Goal: Information Seeking & Learning: Learn about a topic

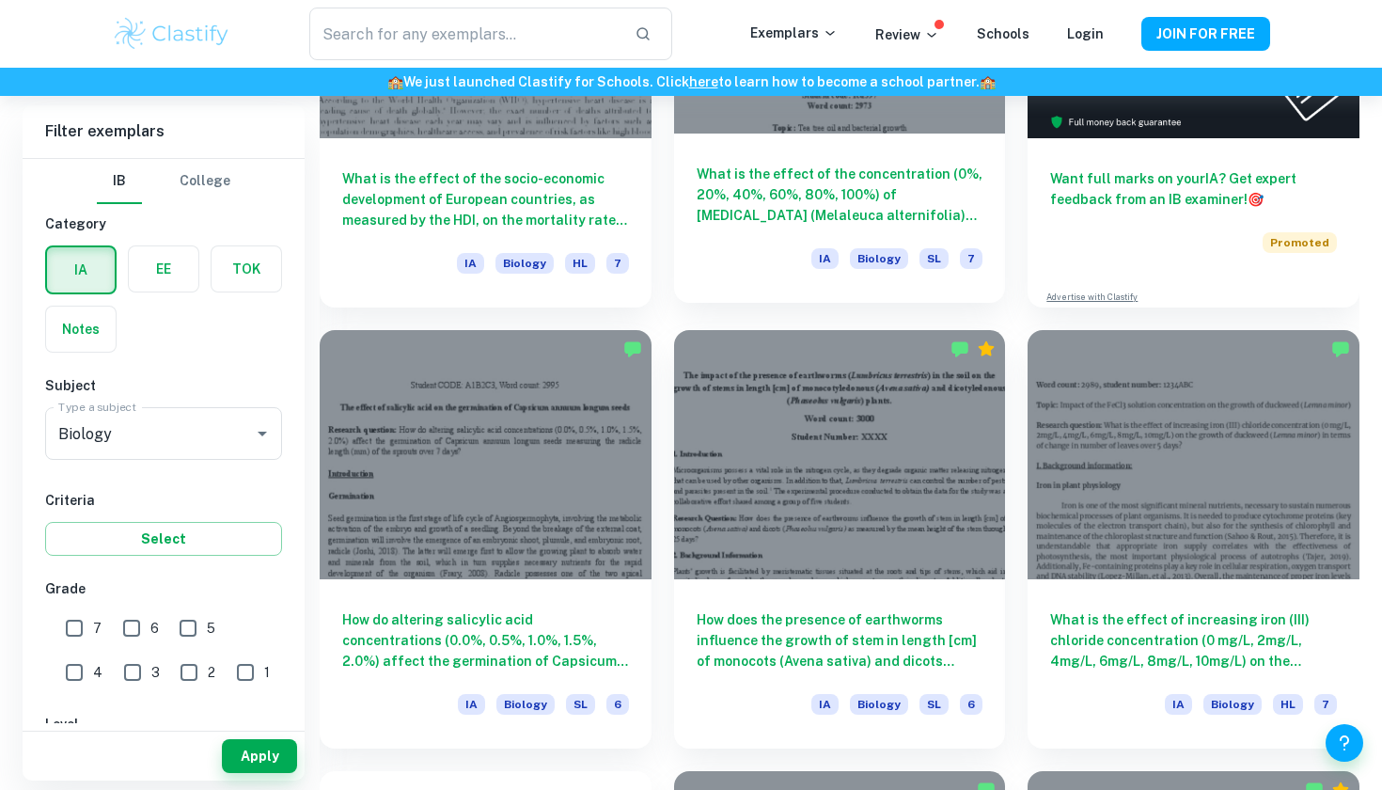
scroll to position [762, 0]
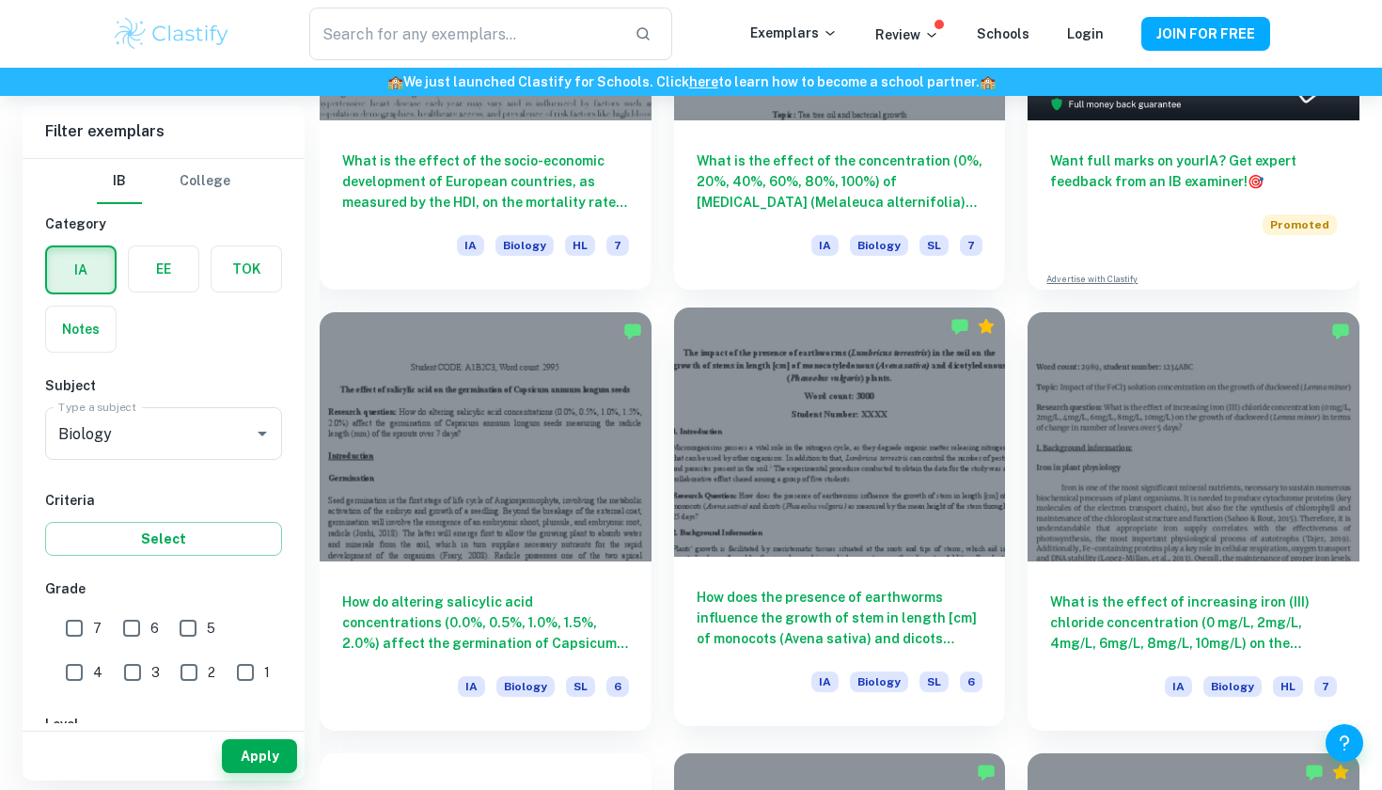
click at [769, 602] on h6 "How does the presence of earthworms influence the growth of stem in length [cm]…" at bounding box center [840, 618] width 287 height 62
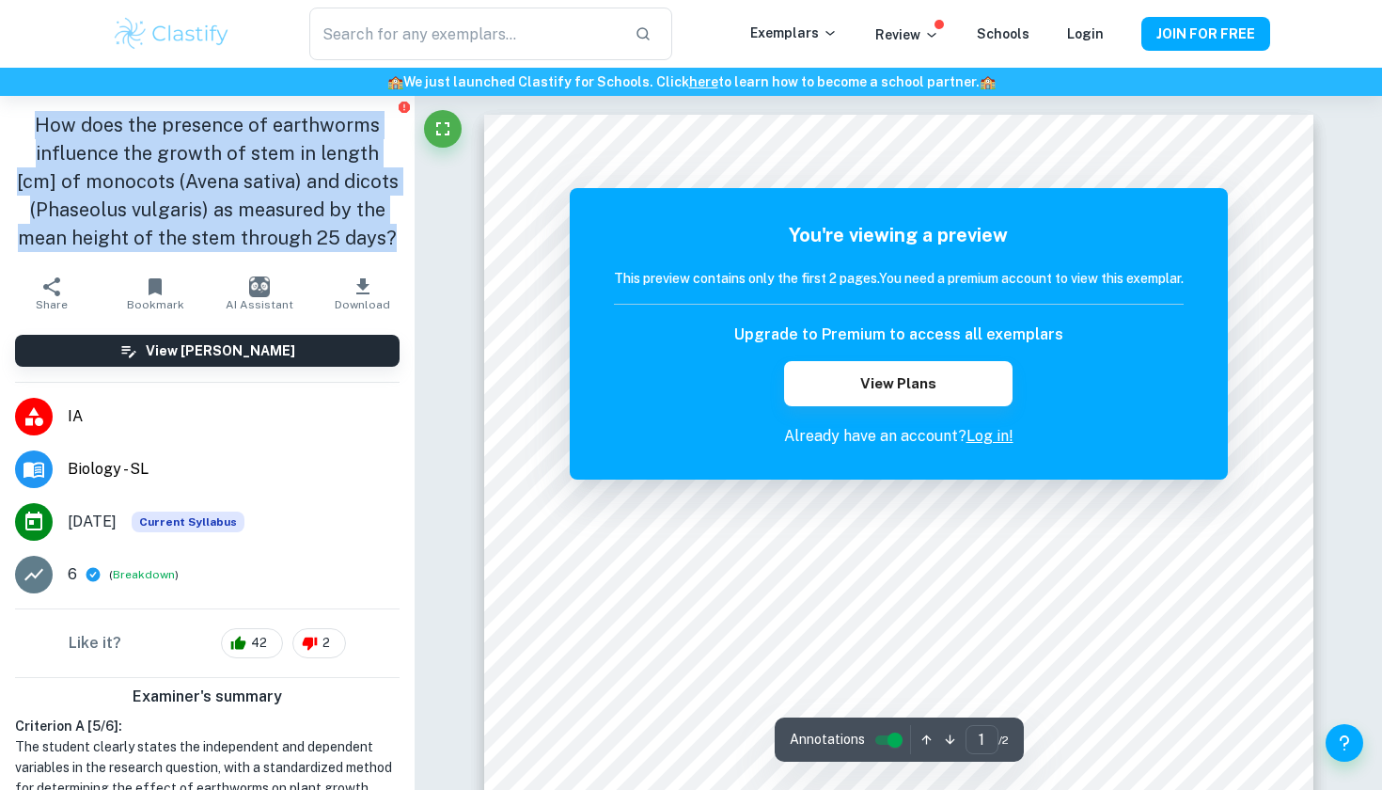
drag, startPoint x: 397, startPoint y: 248, endPoint x: 27, endPoint y: 150, distance: 382.2
click at [33, 136] on h1 "How does the presence of earthworms influence the growth of stem in length [cm]…" at bounding box center [207, 181] width 385 height 141
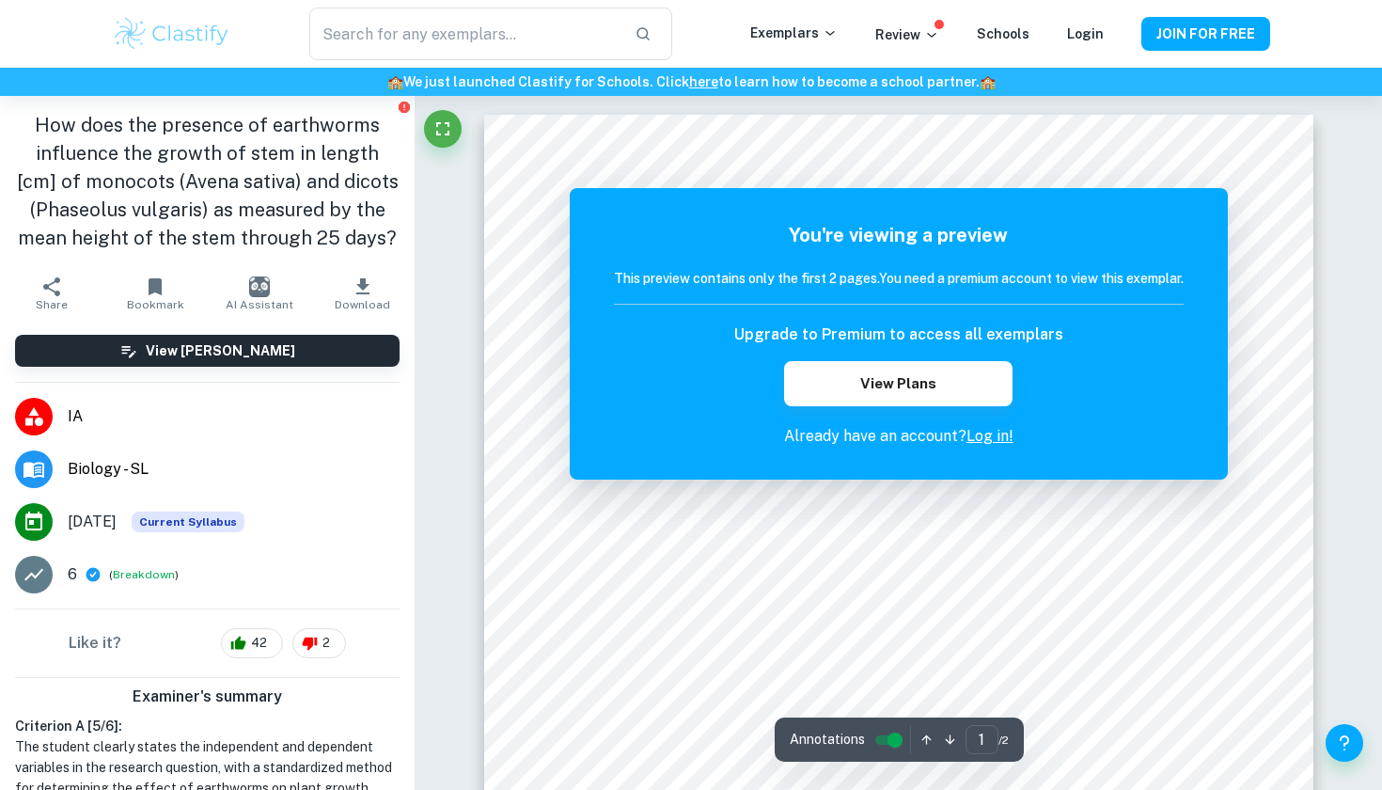
click at [23, 142] on h1 "How does the presence of earthworms influence the growth of stem in length [cm]…" at bounding box center [207, 181] width 385 height 141
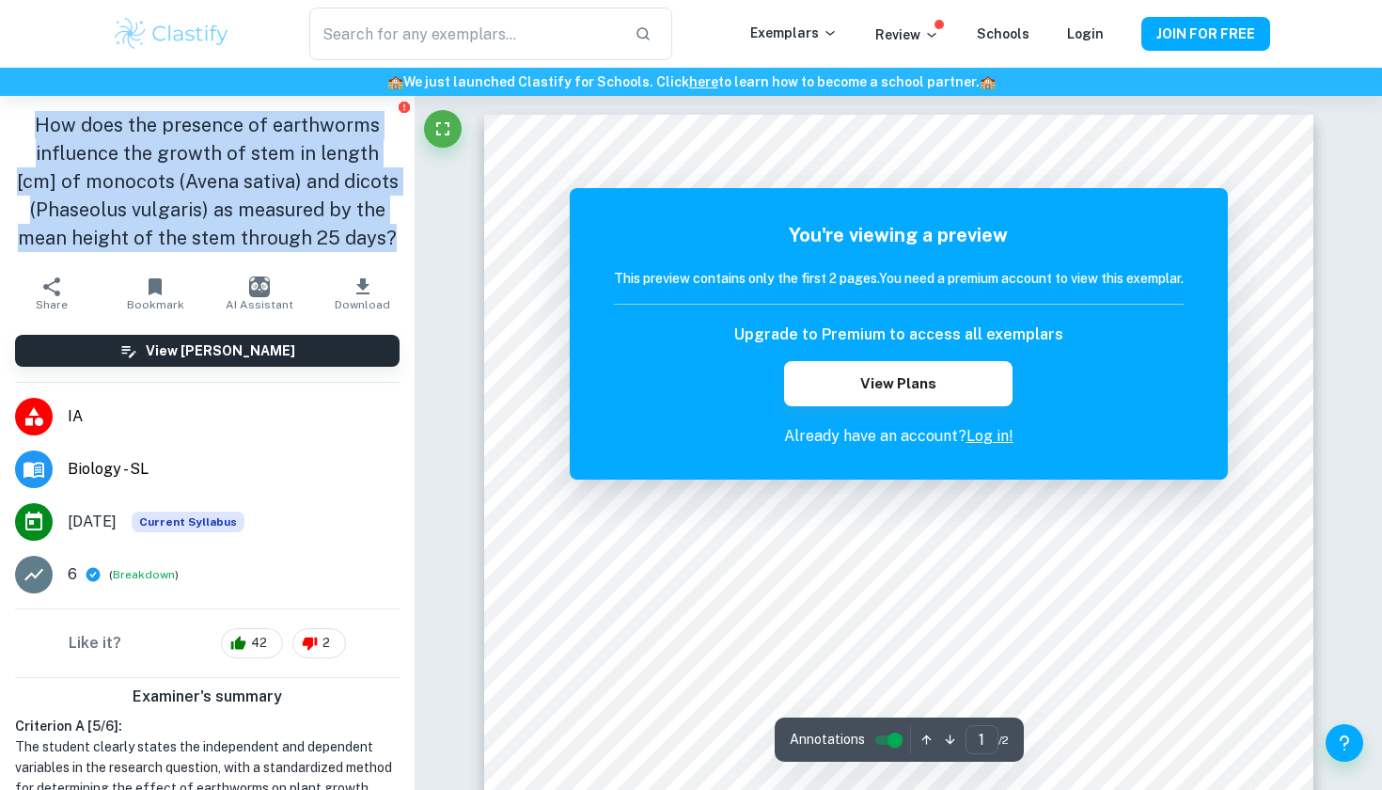
drag, startPoint x: 15, startPoint y: 122, endPoint x: 401, endPoint y: 225, distance: 398.9
click at [401, 225] on div "How does the presence of earthworms influence the growth of stem in length [cm]…" at bounding box center [207, 181] width 415 height 171
copy h1 "How does the presence of earthworms influence the growth of stem in length [cm]…"
click at [244, 185] on h1 "How does the presence of earthworms influence the growth of stem in length [cm]…" at bounding box center [207, 181] width 385 height 141
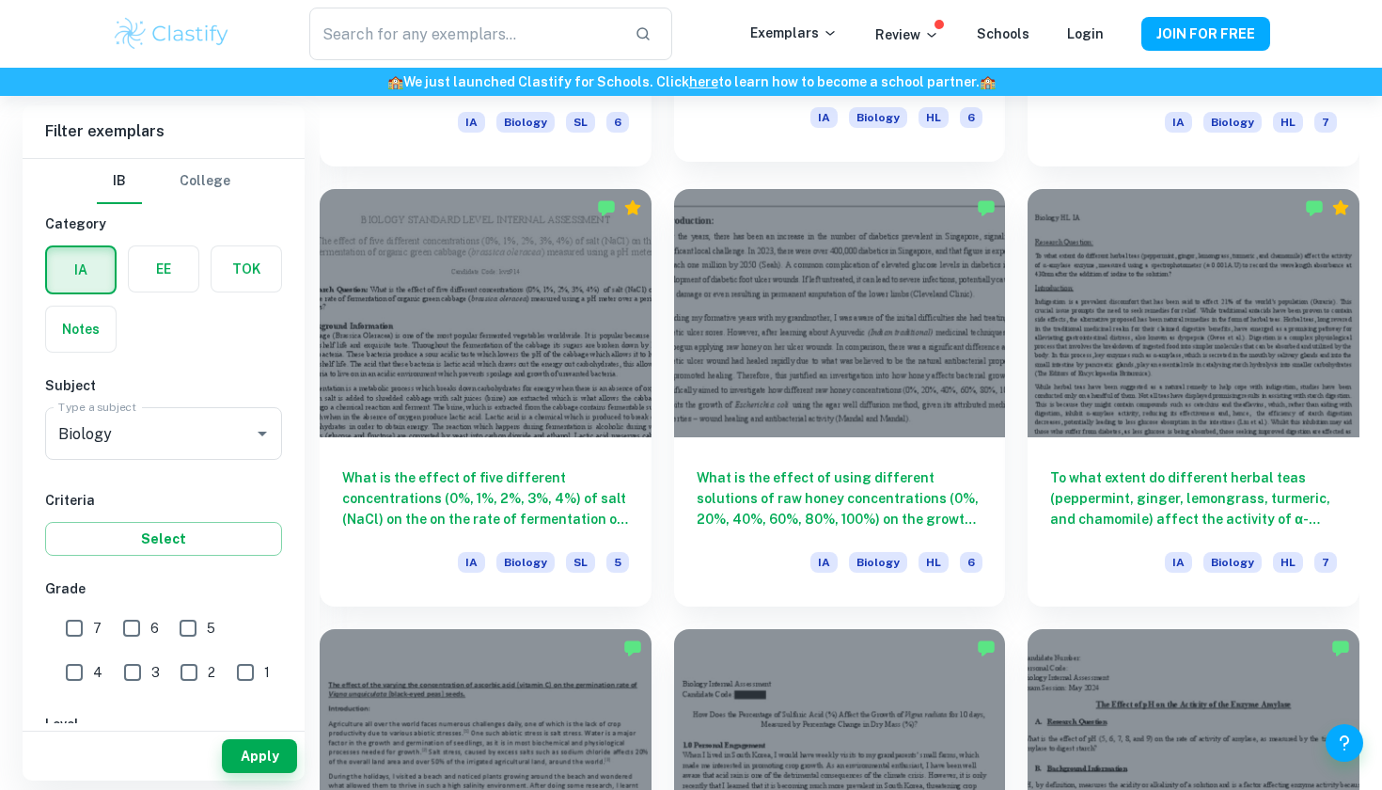
scroll to position [2216, 0]
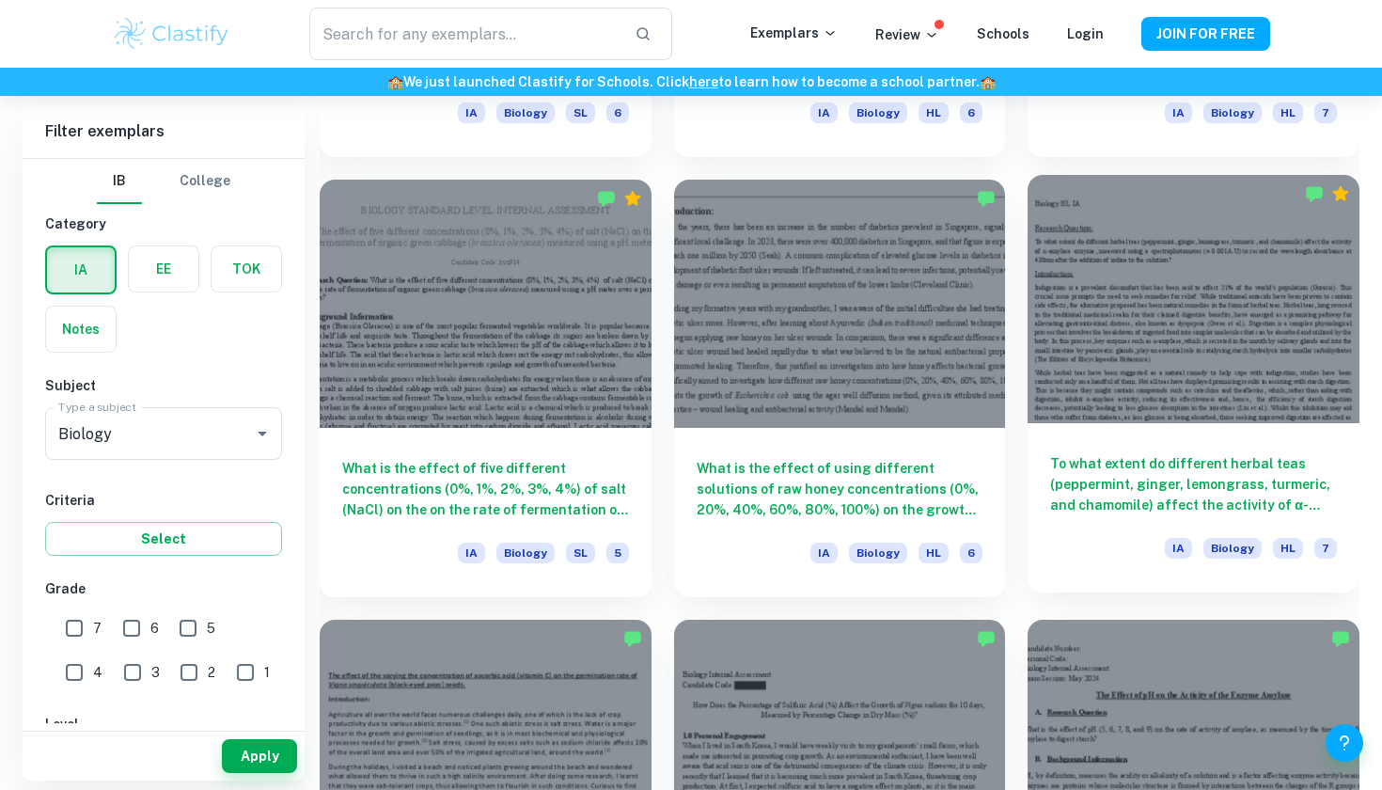
click at [1135, 478] on h6 "To what extent do different herbal teas (peppermint, ginger, lemongrass, turmer…" at bounding box center [1193, 484] width 287 height 62
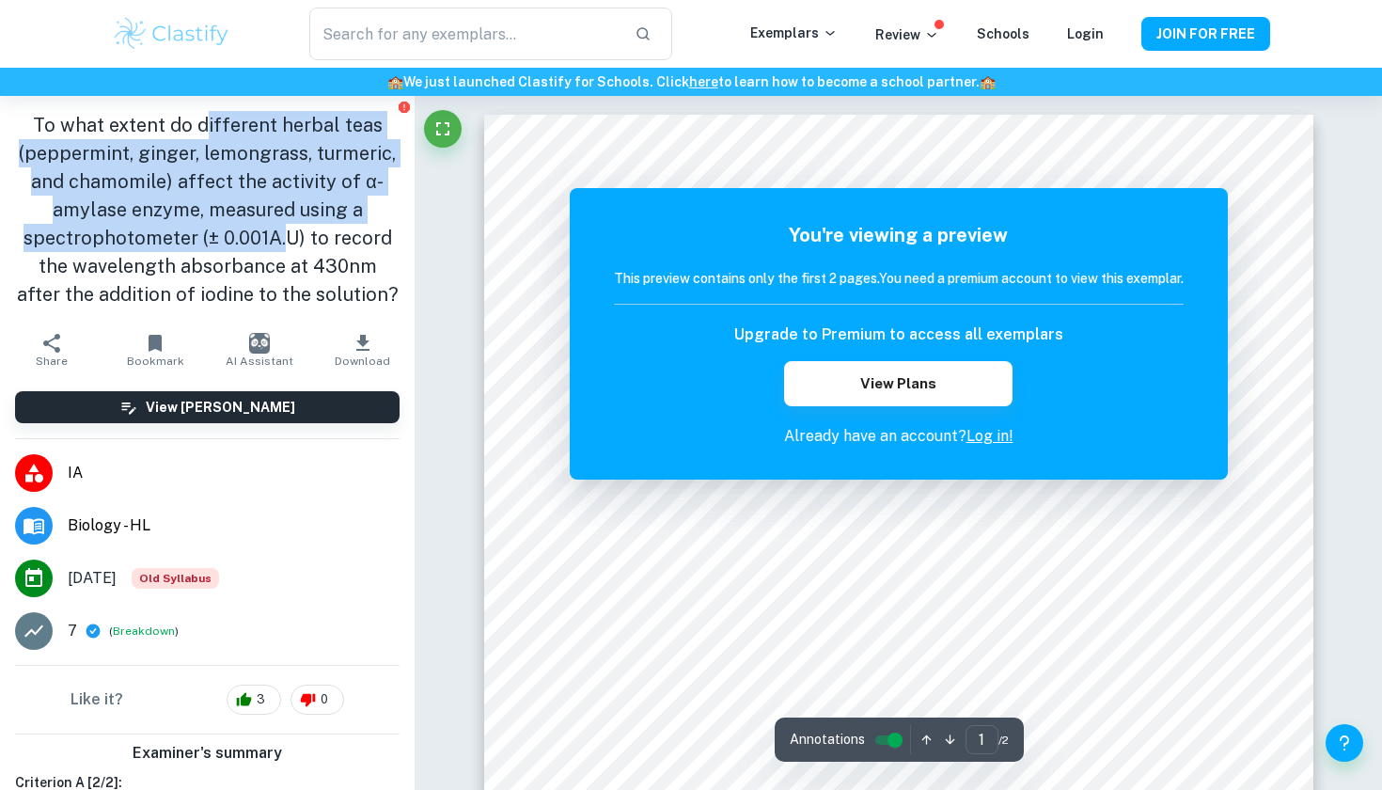
drag, startPoint x: 208, startPoint y: 133, endPoint x: 287, endPoint y: 221, distance: 118.5
click at [287, 221] on h1 "To what extent do different herbal teas (peppermint, ginger, lemongrass, turmer…" at bounding box center [207, 209] width 385 height 197
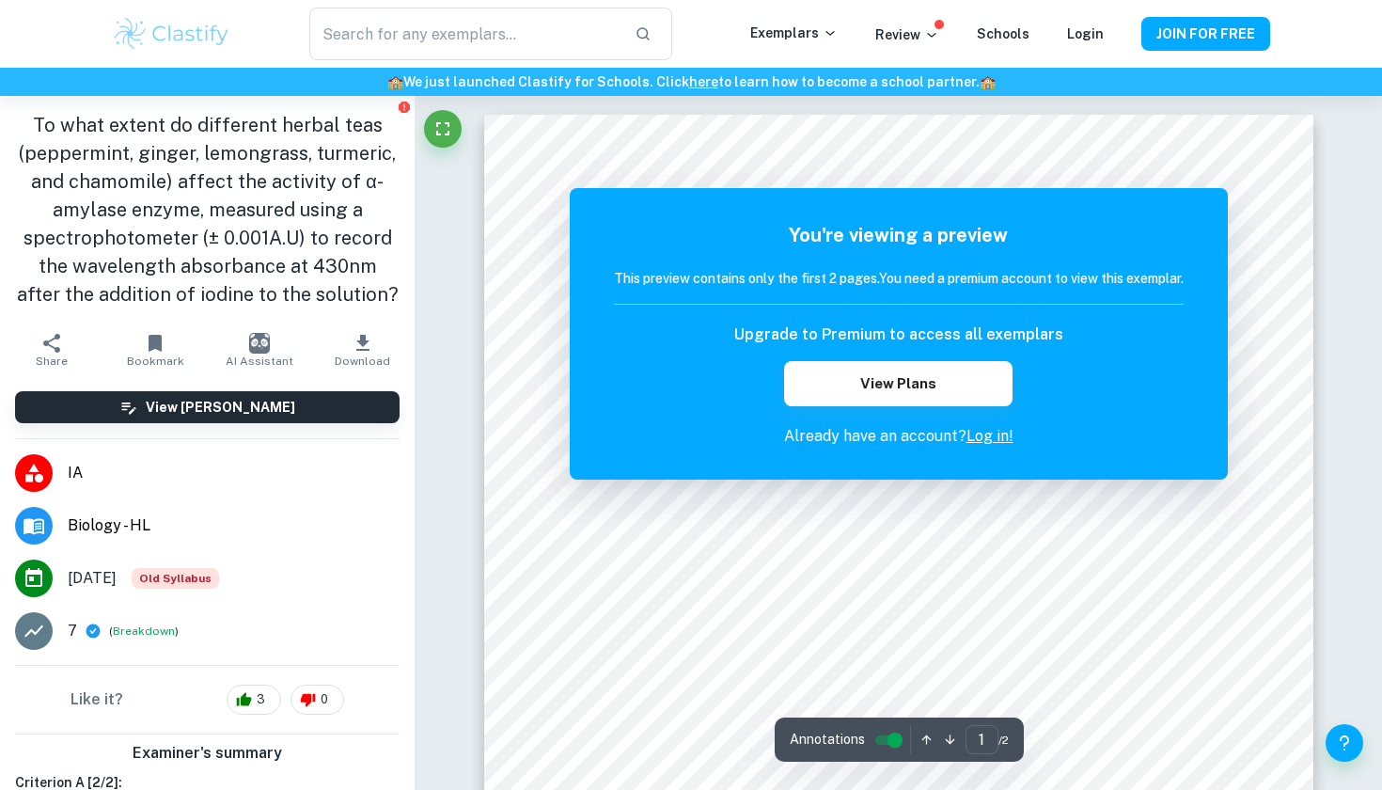
click at [308, 246] on h1 "To what extent do different herbal teas (peppermint, ginger, lemongrass, turmer…" at bounding box center [207, 209] width 385 height 197
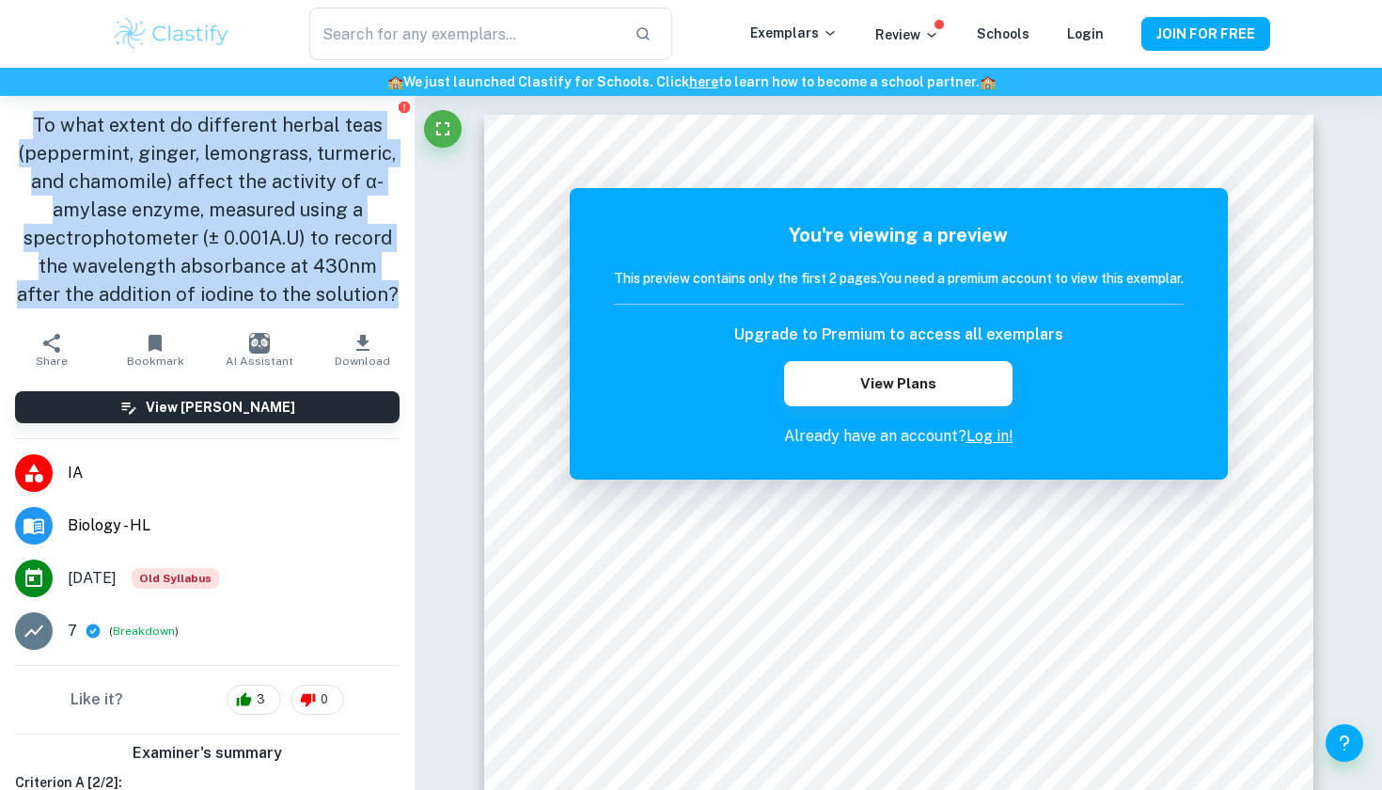
drag, startPoint x: 378, startPoint y: 297, endPoint x: 39, endPoint y: 127, distance: 378.8
click at [39, 127] on h1 "To what extent do different herbal teas (peppermint, ginger, lemongrass, turmer…" at bounding box center [207, 209] width 385 height 197
copy h1 "To what extent do different herbal teas (peppermint, ginger, lemongrass, turmer…"
